Goal: Information Seeking & Learning: Learn about a topic

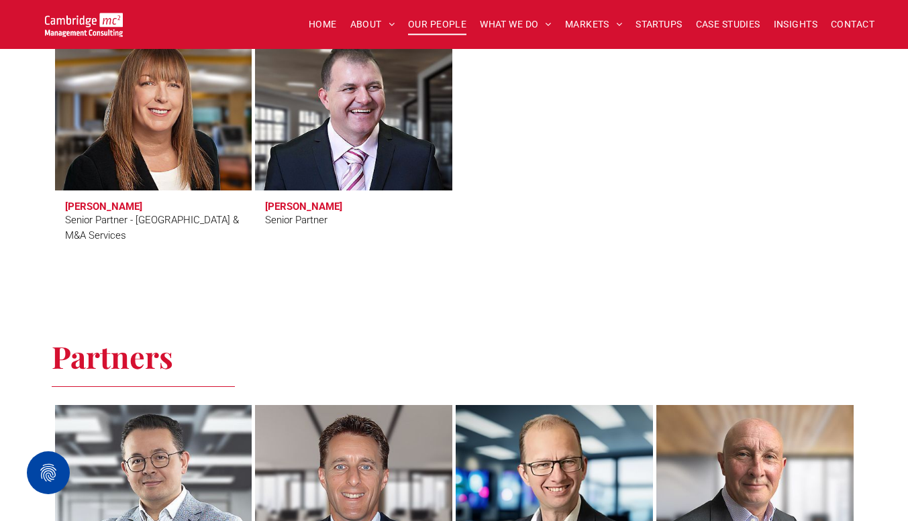
scroll to position [2477, 0]
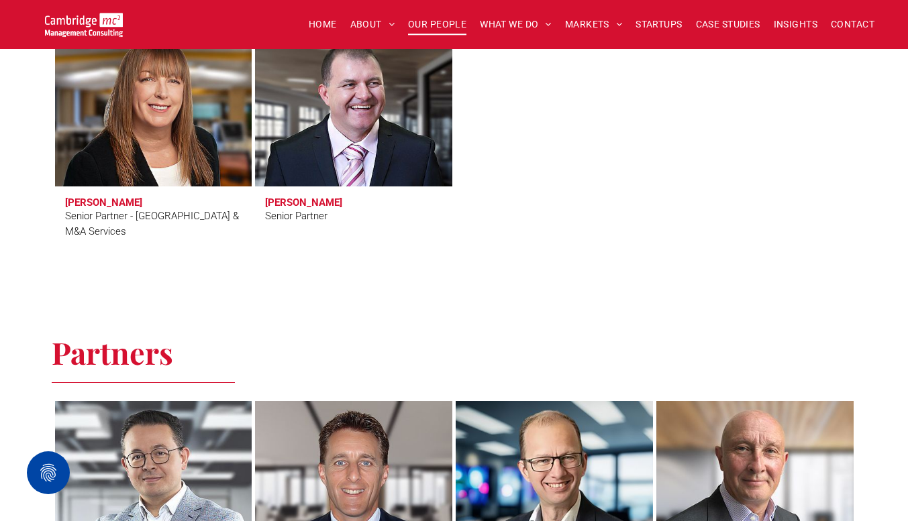
click at [846, 396] on link at bounding box center [754, 481] width 209 height 170
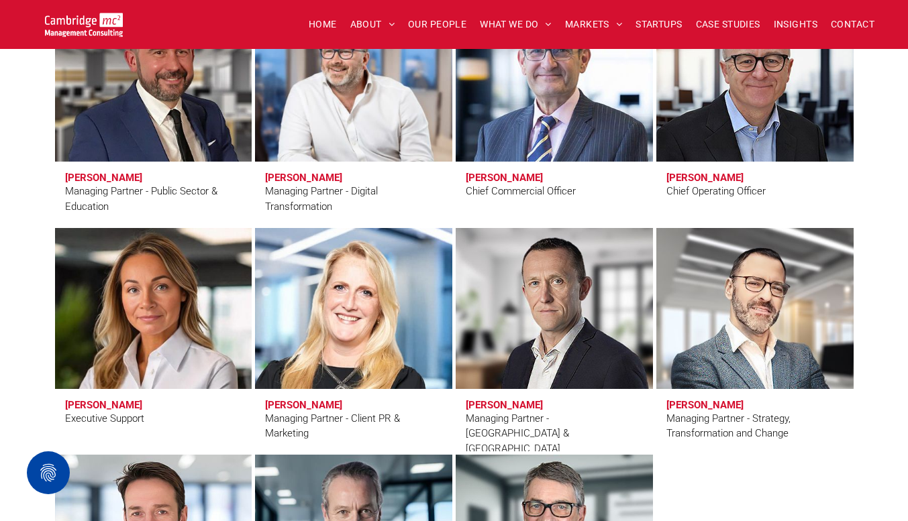
scroll to position [1032, 0]
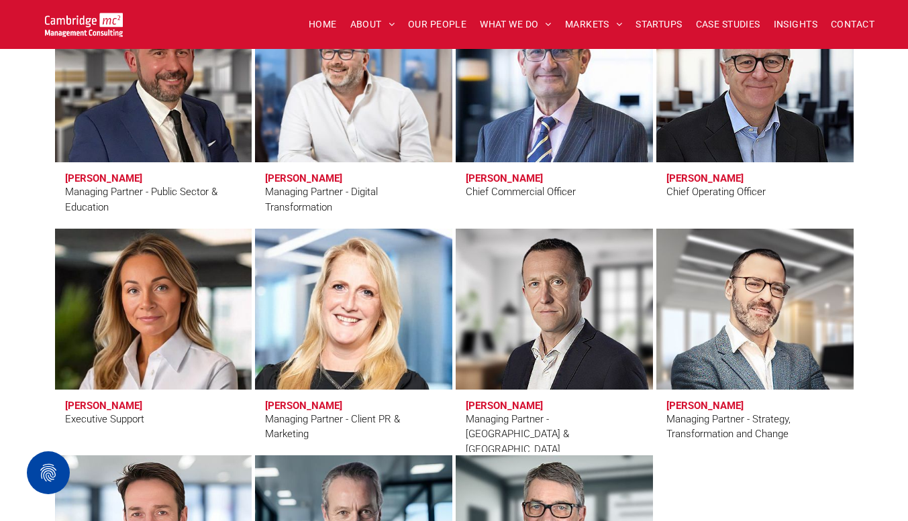
click at [378, 333] on link at bounding box center [353, 309] width 209 height 170
